Goal: Information Seeking & Learning: Check status

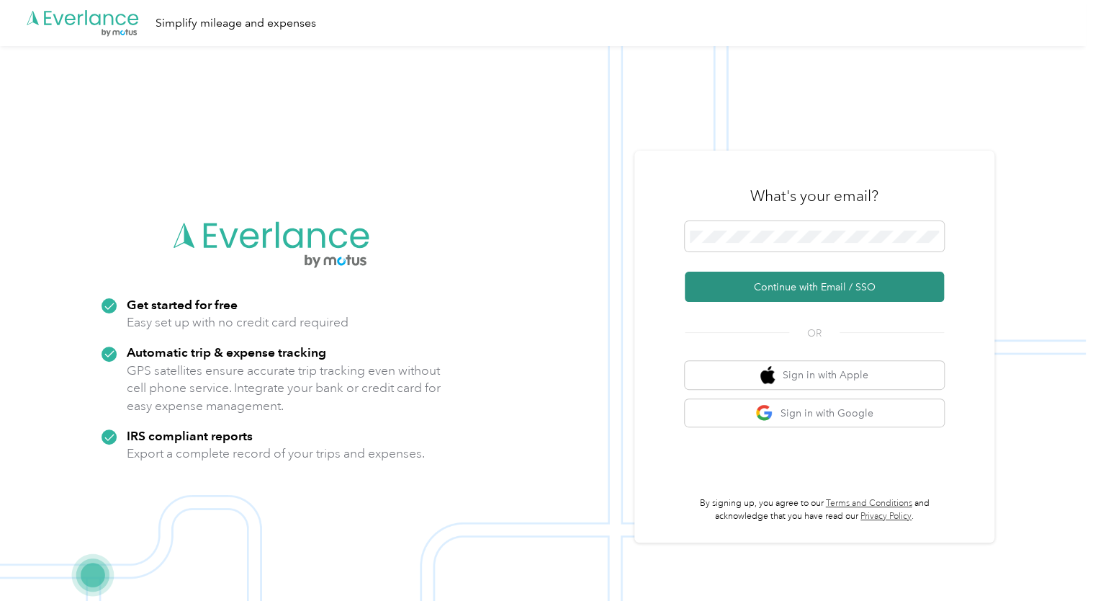
click at [776, 287] on button "Continue with Email / SSO" at bounding box center [814, 286] width 259 height 30
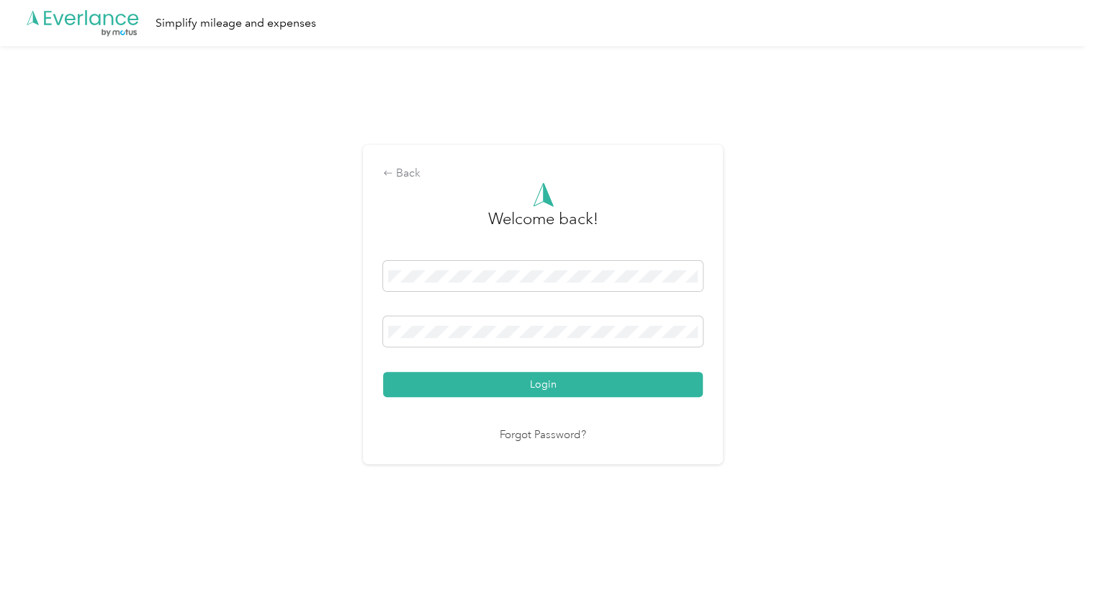
click at [504, 382] on button "Login" at bounding box center [543, 384] width 320 height 25
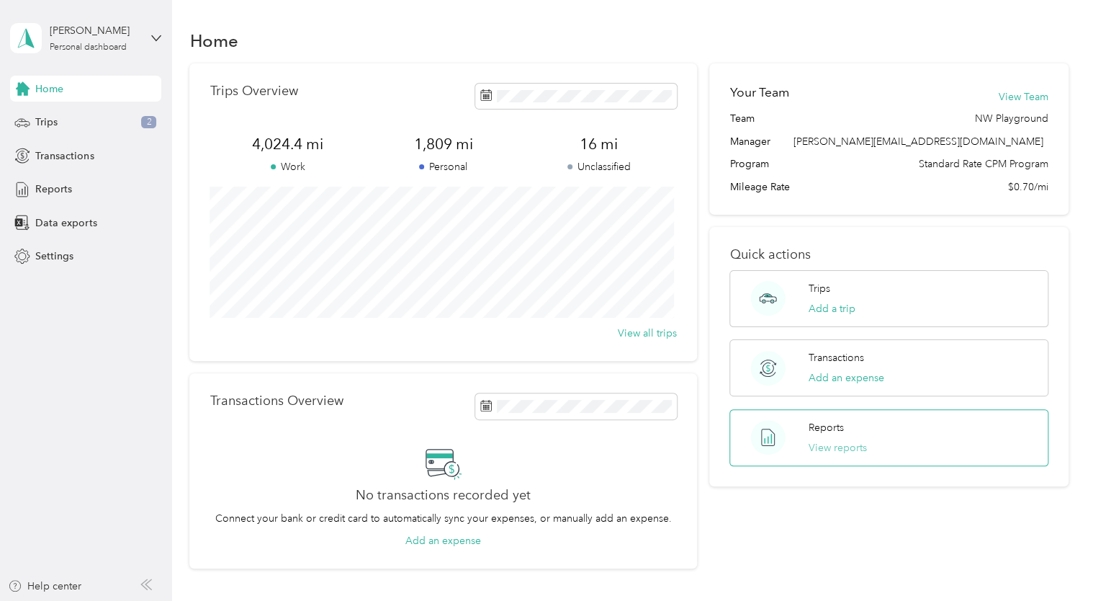
click at [824, 448] on button "View reports" at bounding box center [838, 447] width 58 height 15
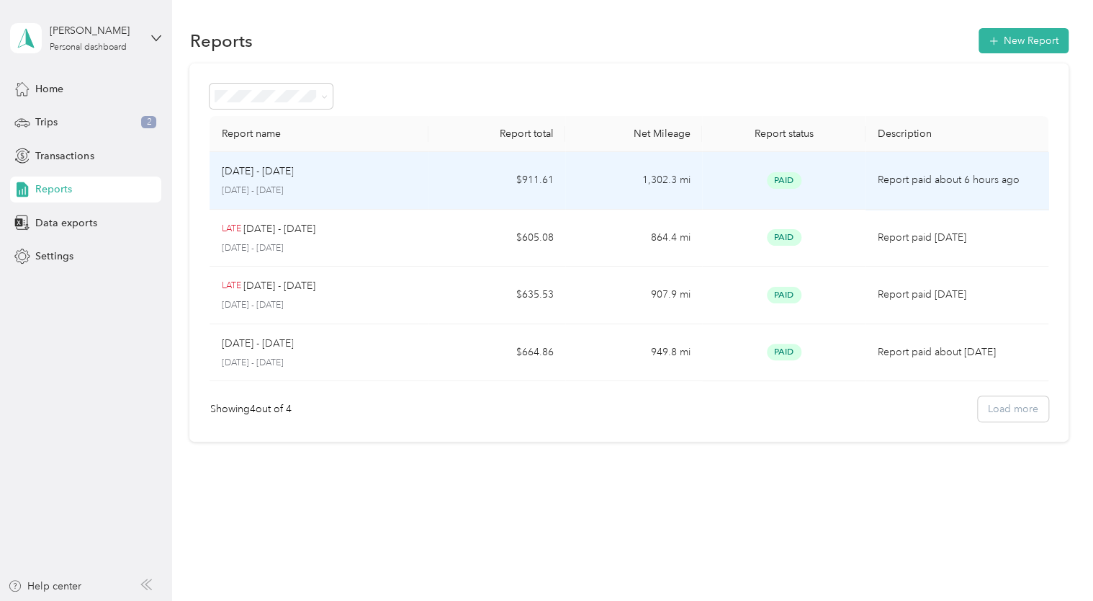
click at [405, 173] on div "[DATE] - [DATE]" at bounding box center [319, 171] width 196 height 16
